Goal: Book appointment/travel/reservation

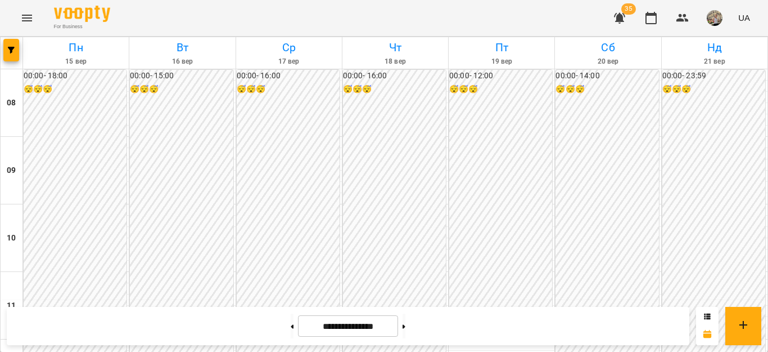
scroll to position [480, 0]
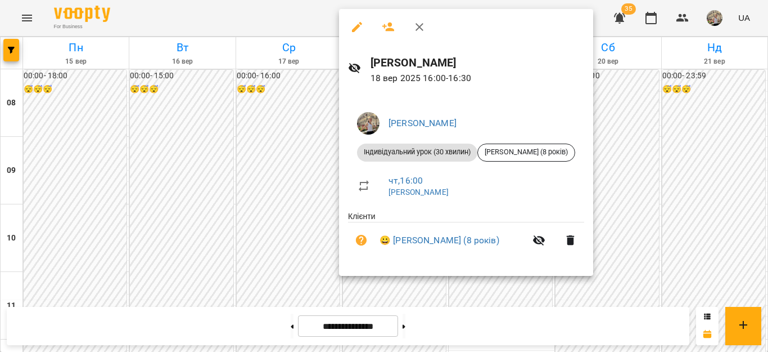
click at [643, 171] on div at bounding box center [384, 176] width 768 height 352
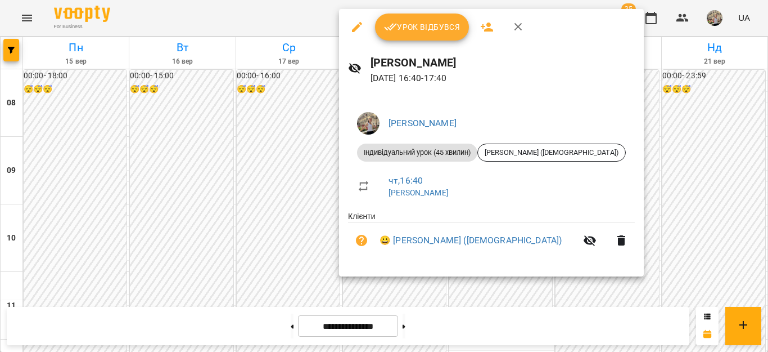
click at [623, 179] on div at bounding box center [384, 176] width 768 height 352
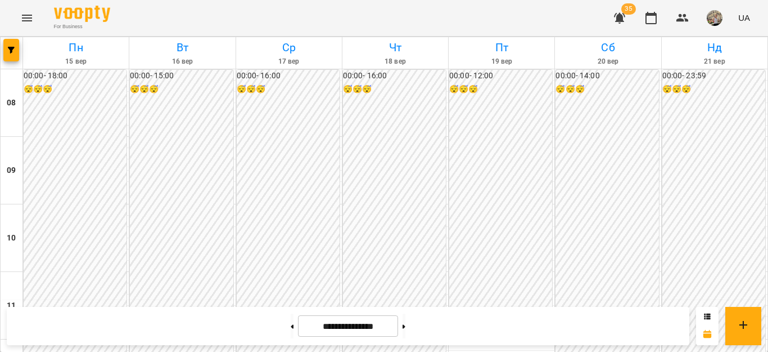
scroll to position [572, 0]
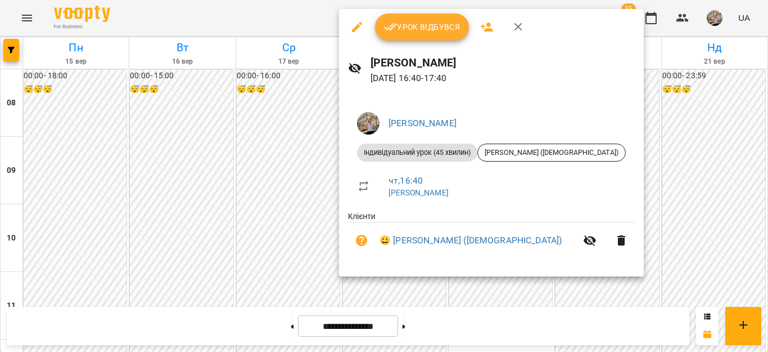
click at [691, 114] on div at bounding box center [384, 176] width 768 height 352
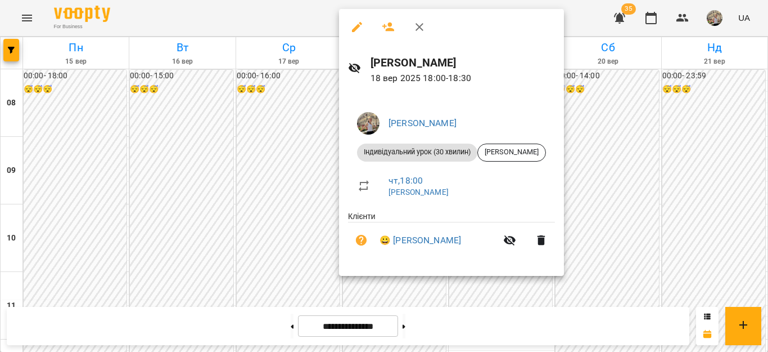
click at [656, 163] on div at bounding box center [384, 176] width 768 height 352
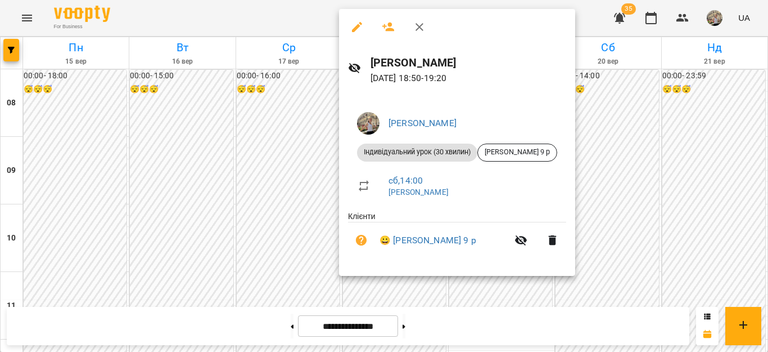
click at [649, 178] on div at bounding box center [384, 176] width 768 height 352
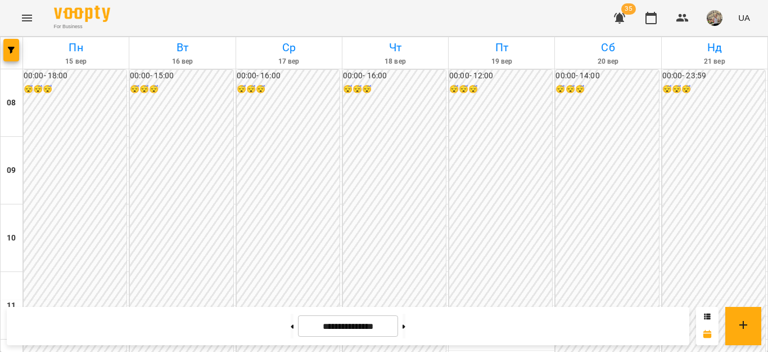
scroll to position [0, 0]
